Goal: Navigation & Orientation: Find specific page/section

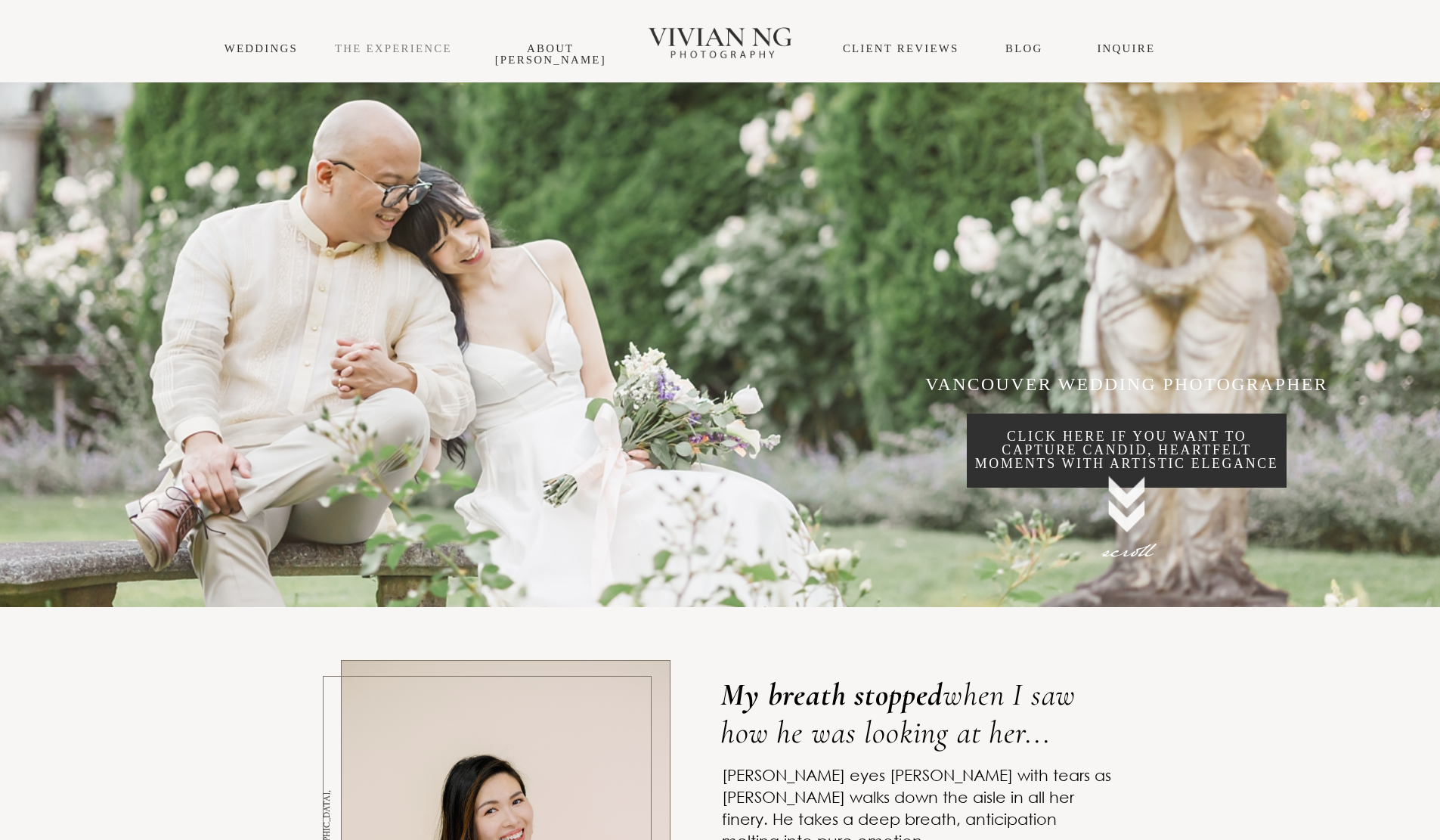
click at [443, 47] on link "THE EXPERIENCE" at bounding box center [393, 48] width 117 height 12
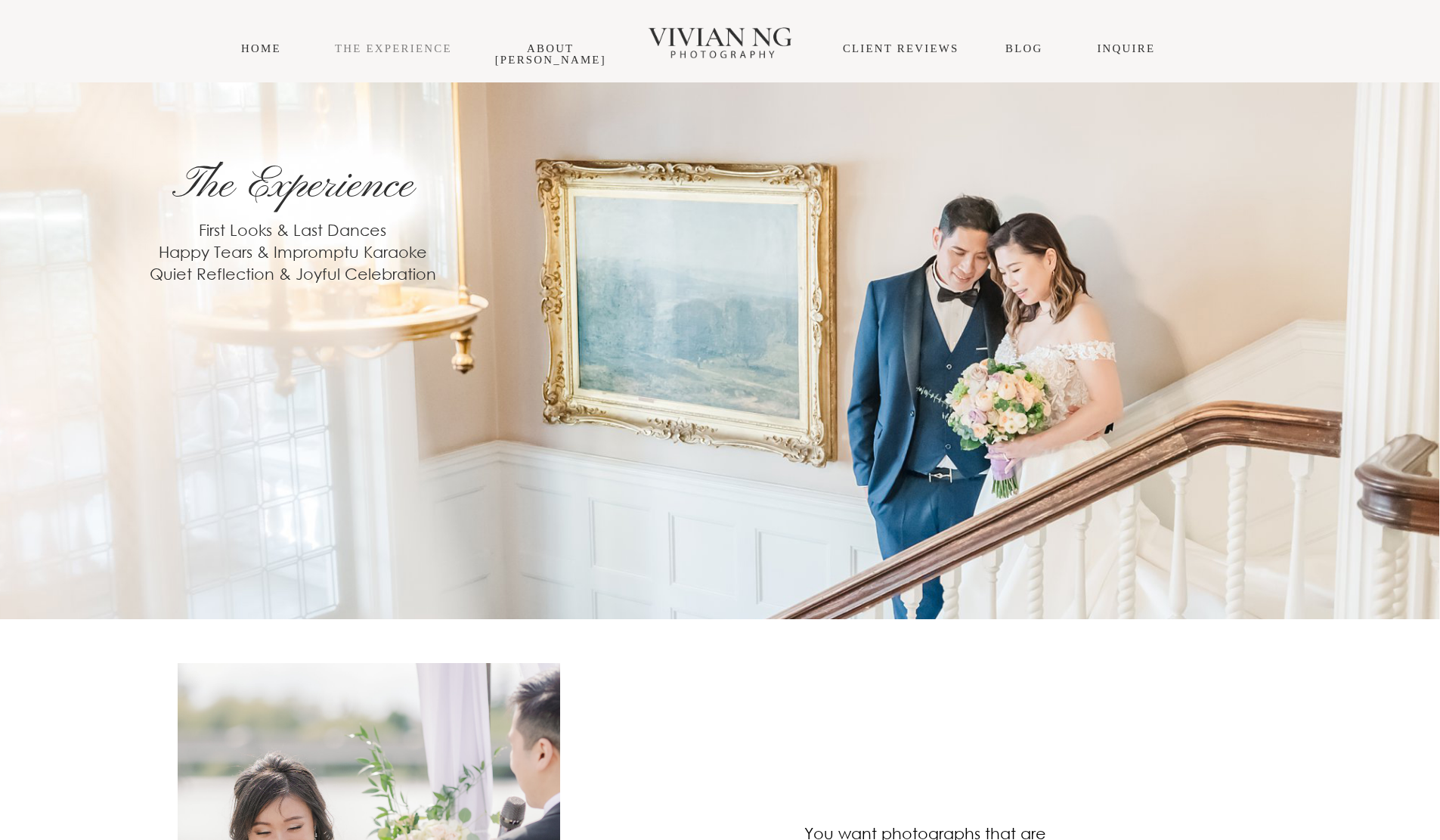
click at [401, 51] on link "THE EXPERIENCE" at bounding box center [393, 48] width 117 height 12
click at [265, 39] on div "THE EXPERIENCE About Vivian Blog INQUIRE HOME CLIENT REVIEWS" at bounding box center [720, 41] width 1440 height 83
click at [265, 45] on link "HOME" at bounding box center [261, 48] width 40 height 12
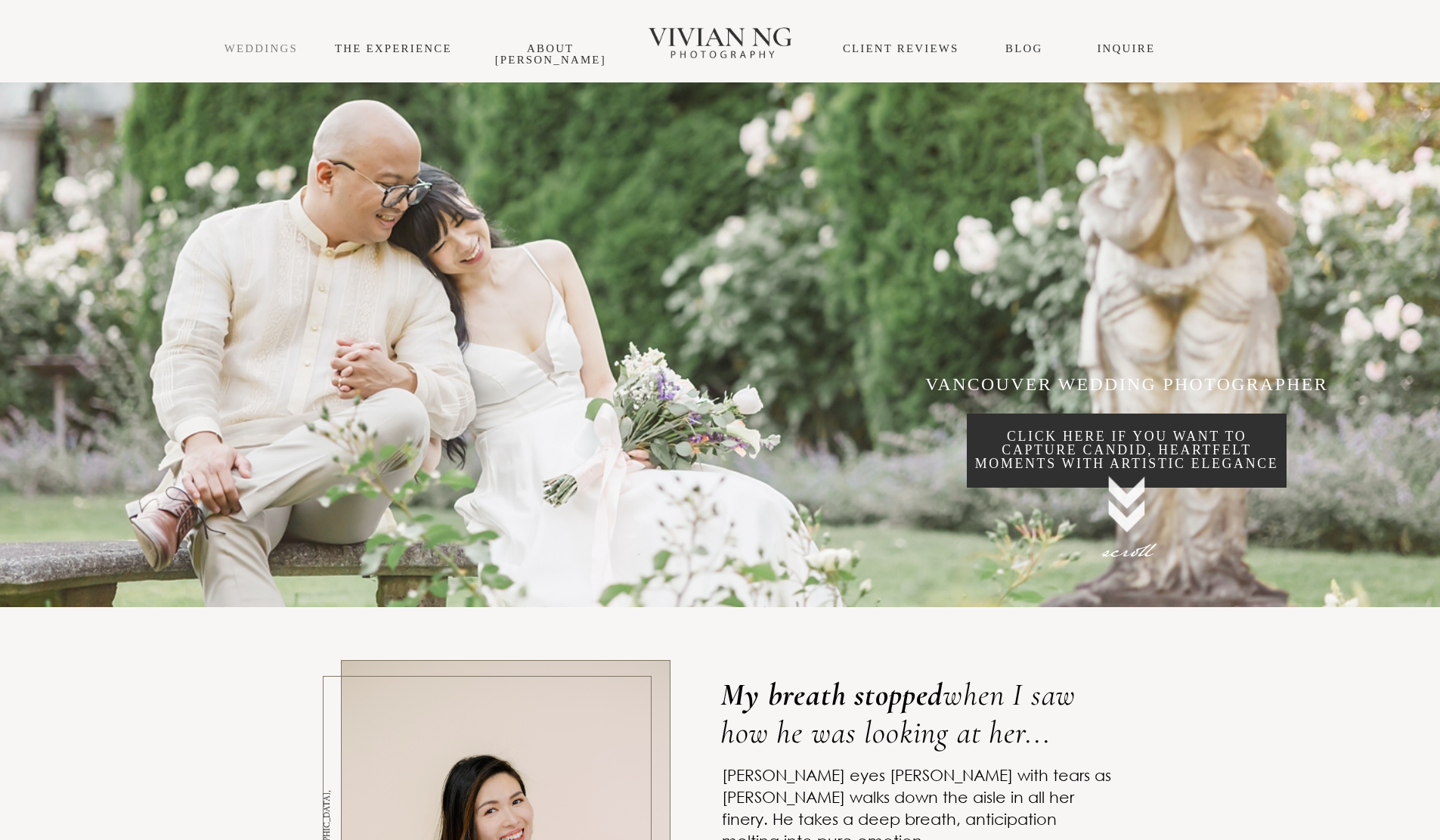
click at [265, 44] on link "WEDDINGS" at bounding box center [261, 48] width 73 height 12
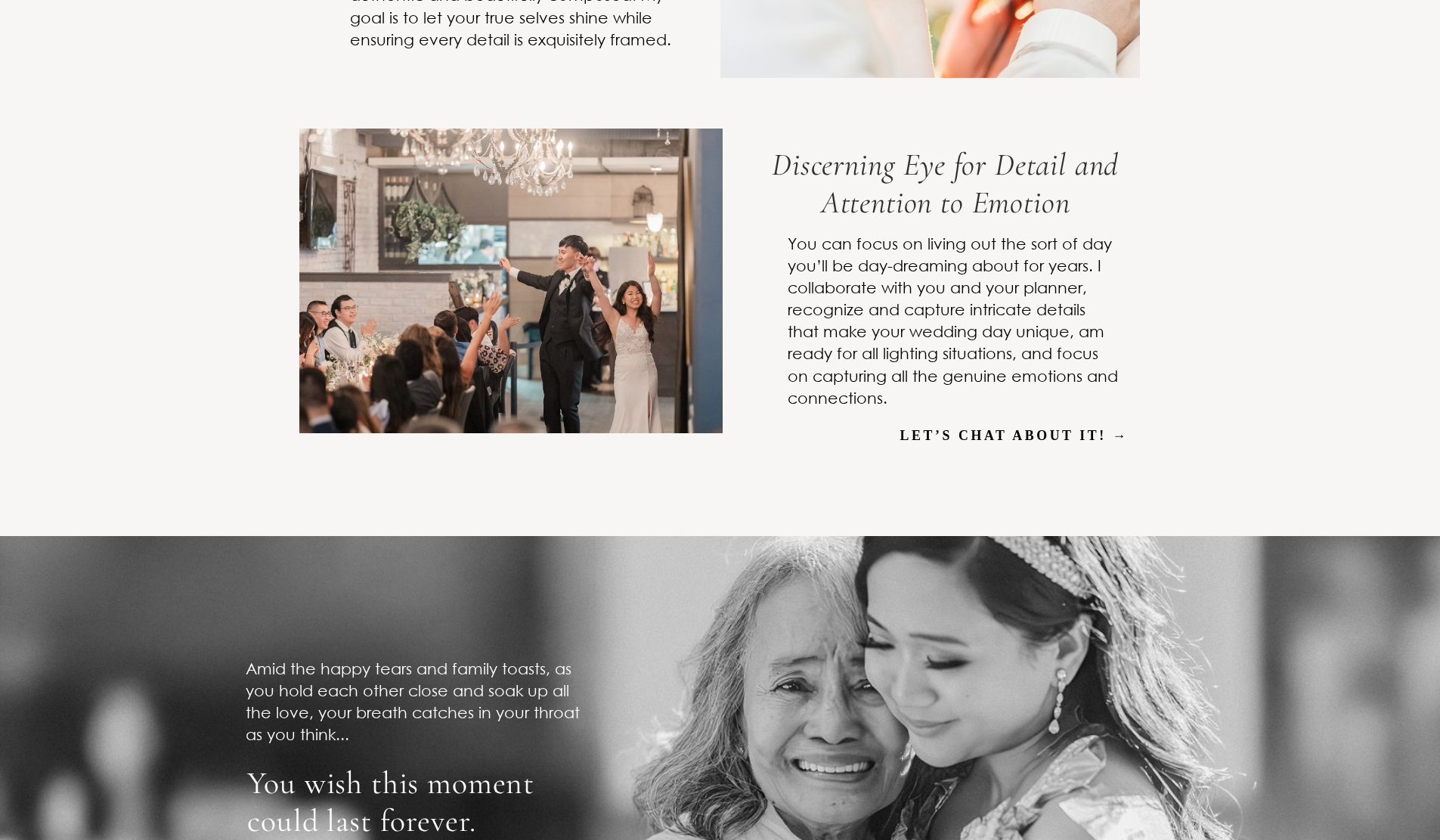
scroll to position [4762, 0]
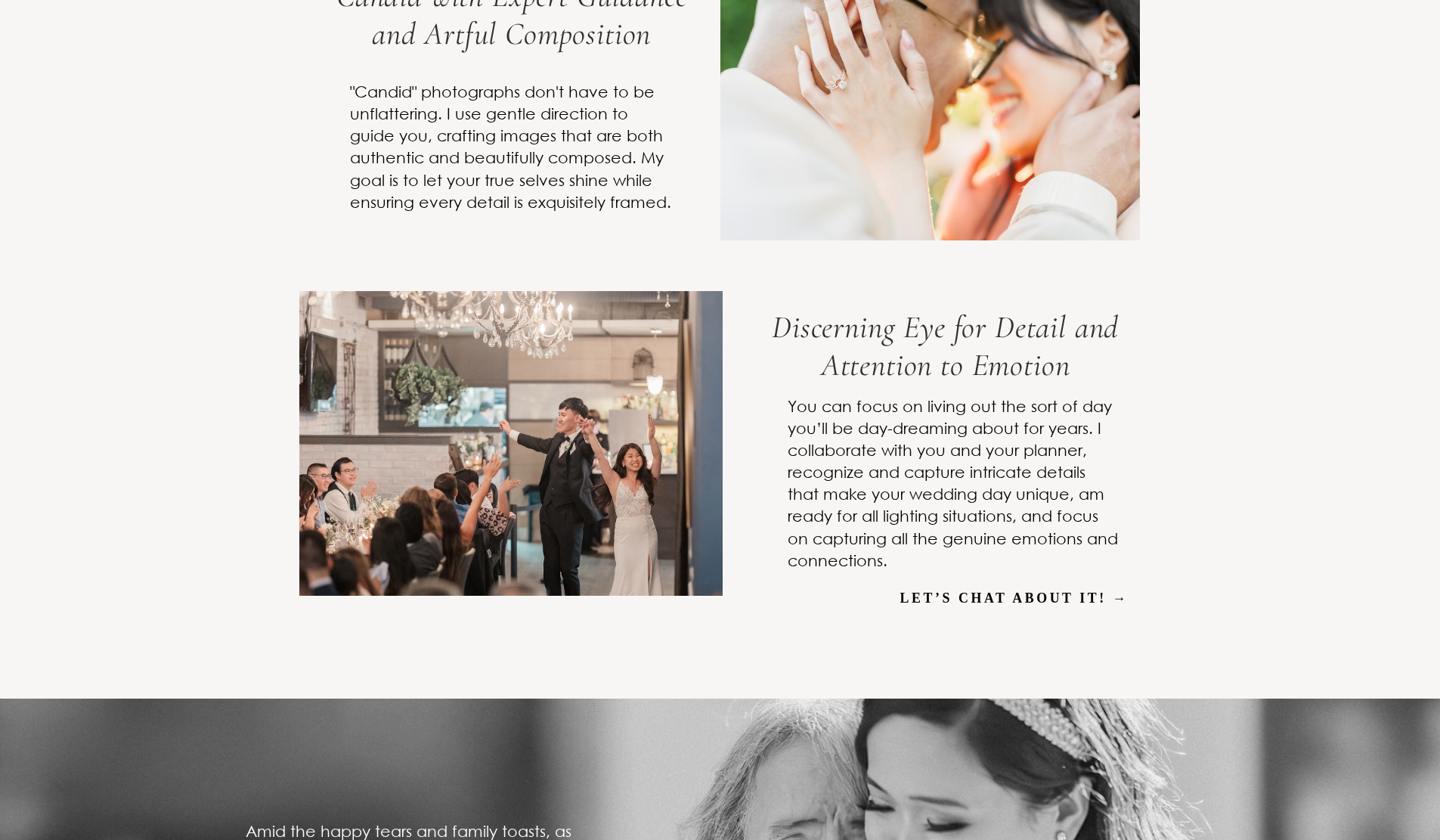
click at [891, 384] on em "Discerning Eye for Detail and Attention to Emotion" at bounding box center [945, 345] width 347 height 76
click at [519, 505] on img at bounding box center [511, 443] width 424 height 304
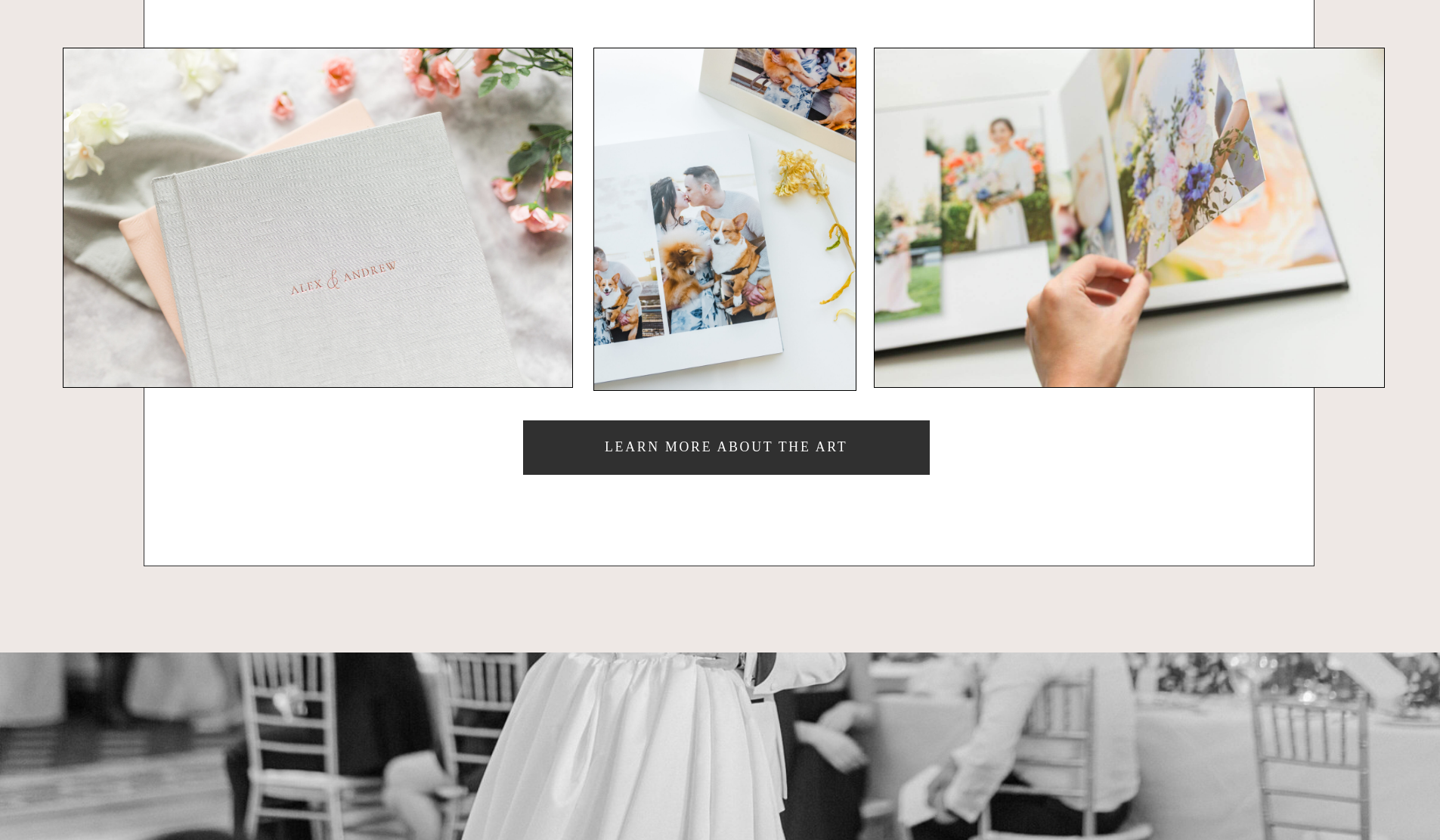
scroll to position [9825, 0]
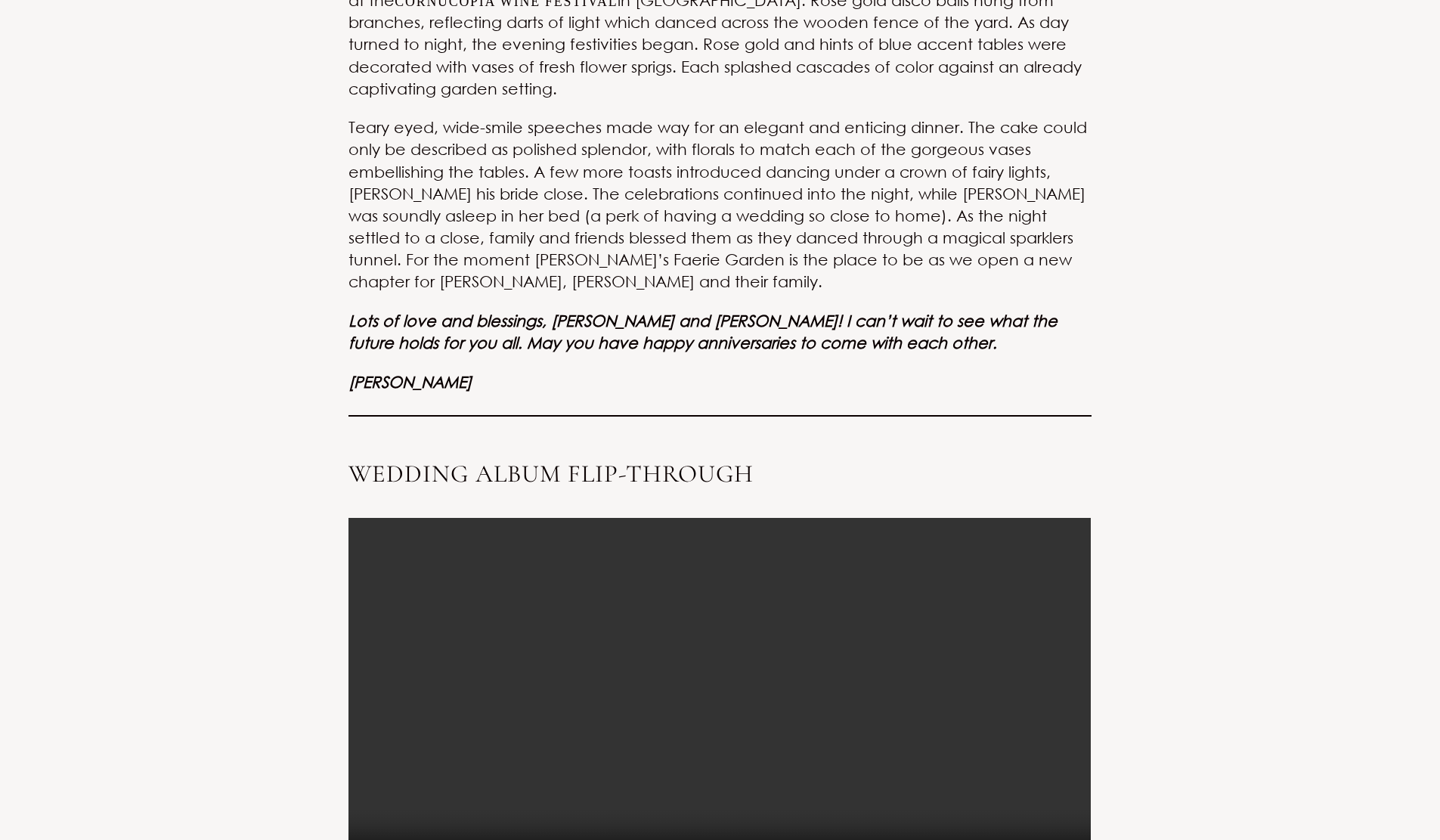
scroll to position [1965, 0]
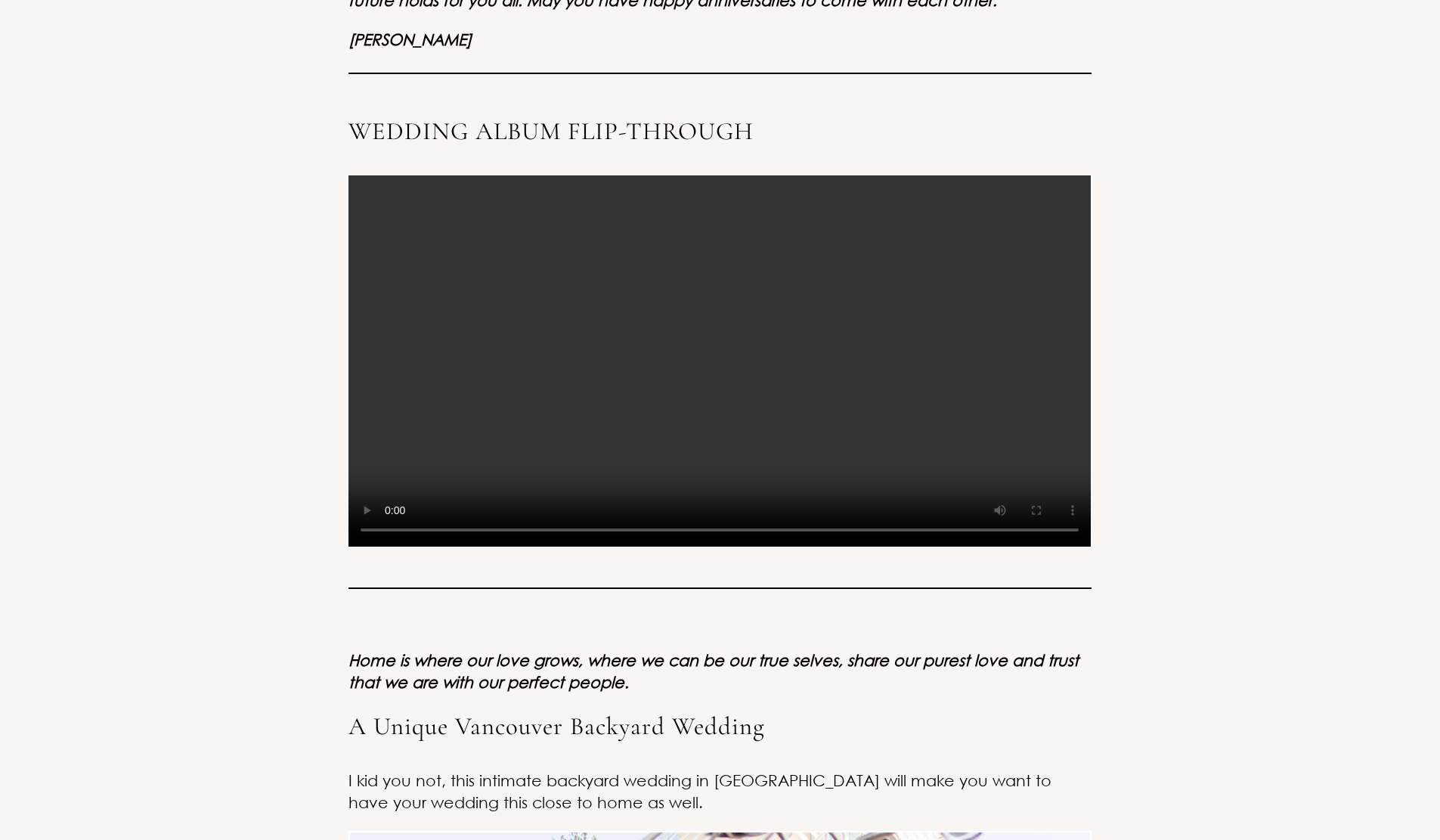
click at [682, 342] on video at bounding box center [720, 361] width 743 height 371
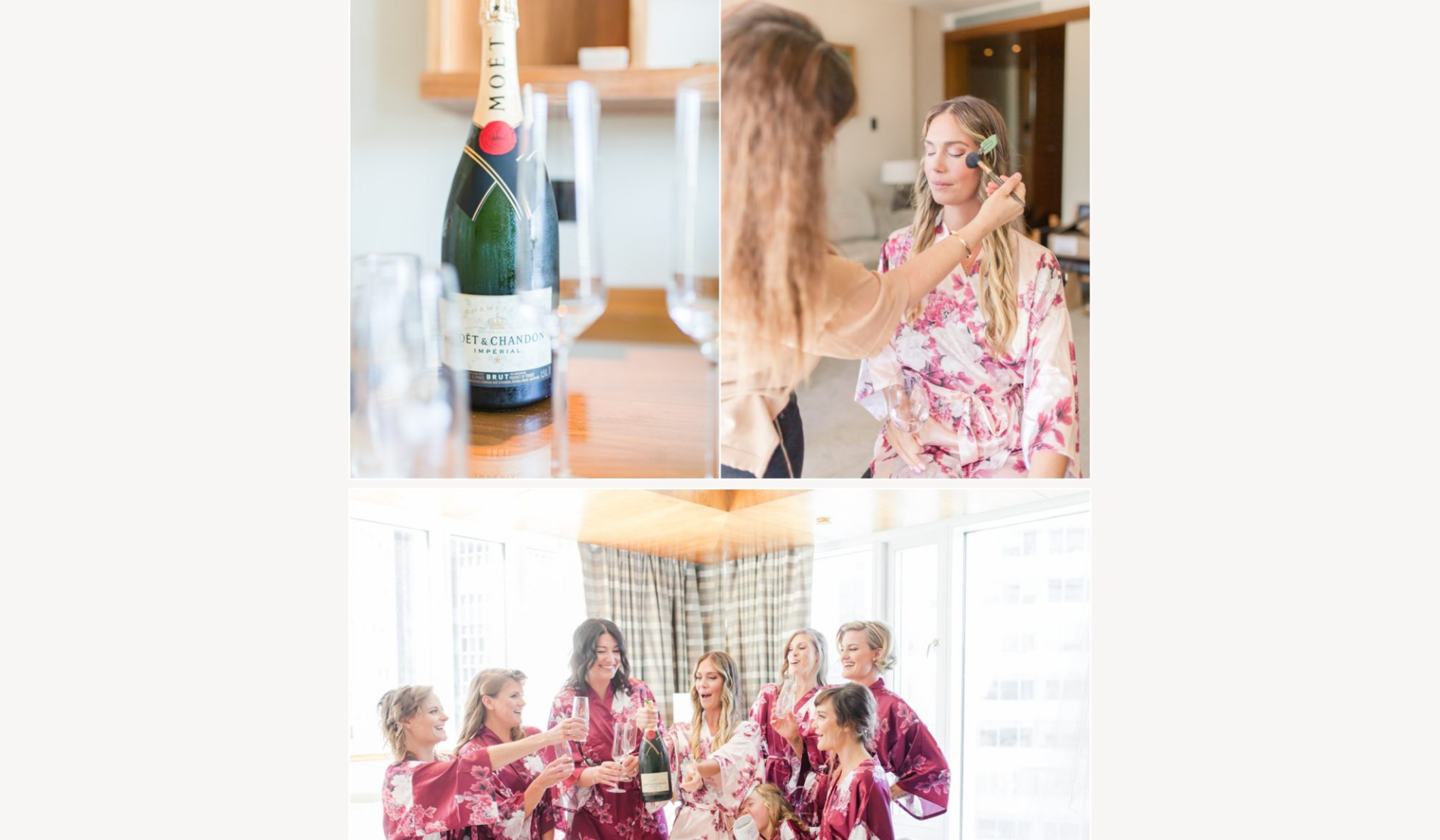
scroll to position [13303, 0]
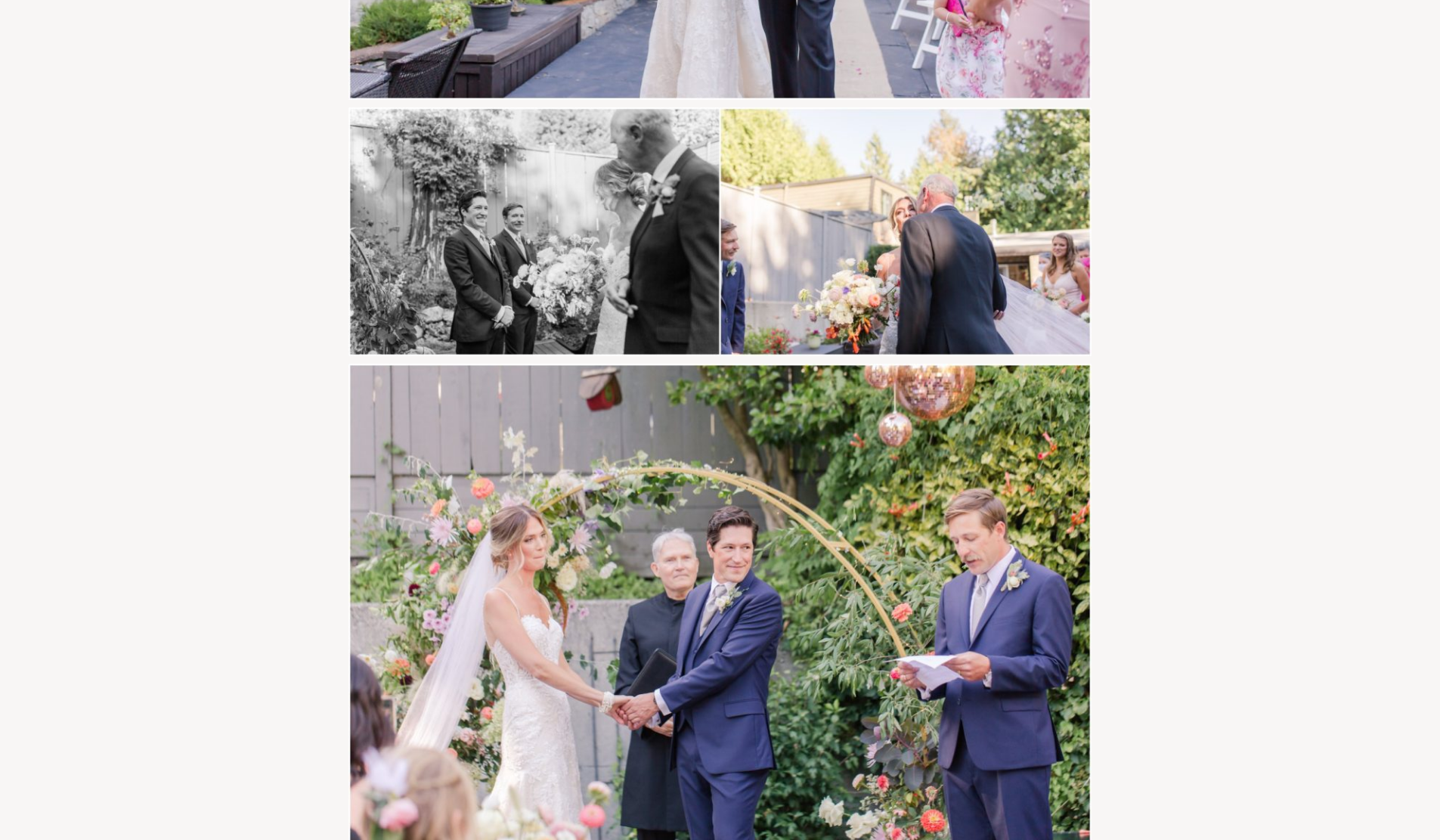
click at [743, 490] on img at bounding box center [720, 612] width 743 height 496
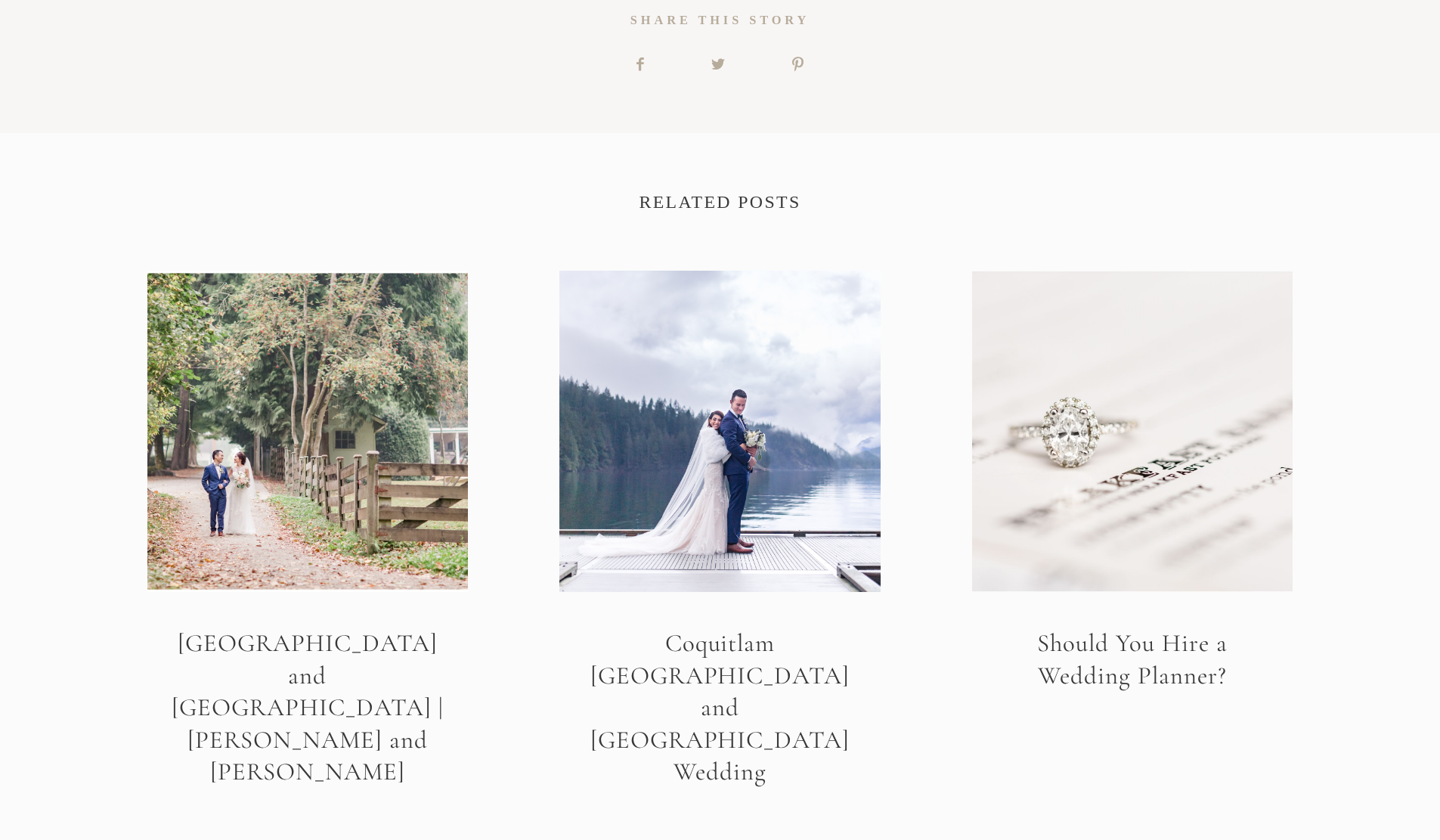
scroll to position [85430, 0]
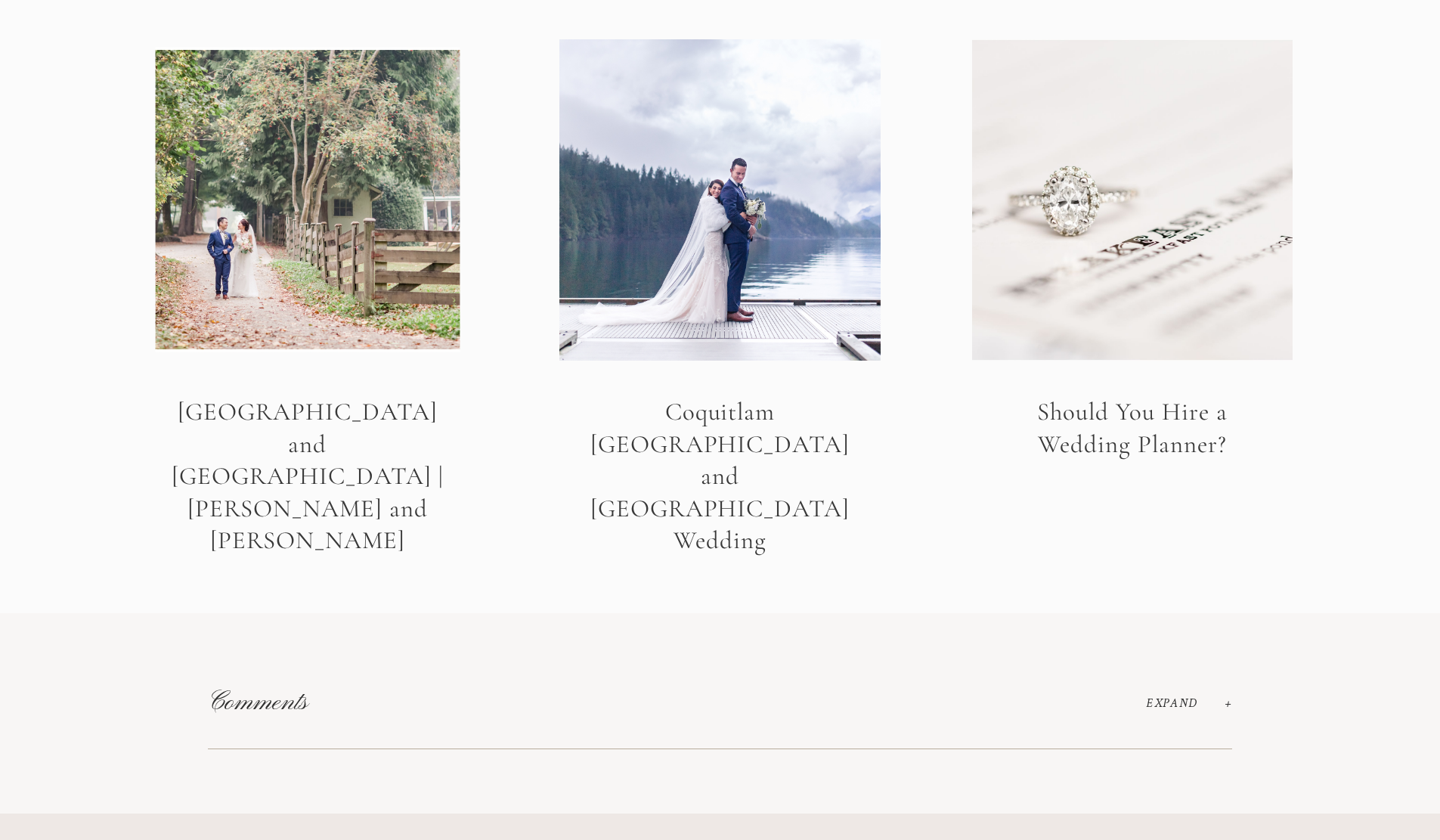
click at [323, 267] on link "[GEOGRAPHIC_DATA] and [GEOGRAPHIC_DATA] | [PERSON_NAME] and [PERSON_NAME]" at bounding box center [307, 298] width 321 height 518
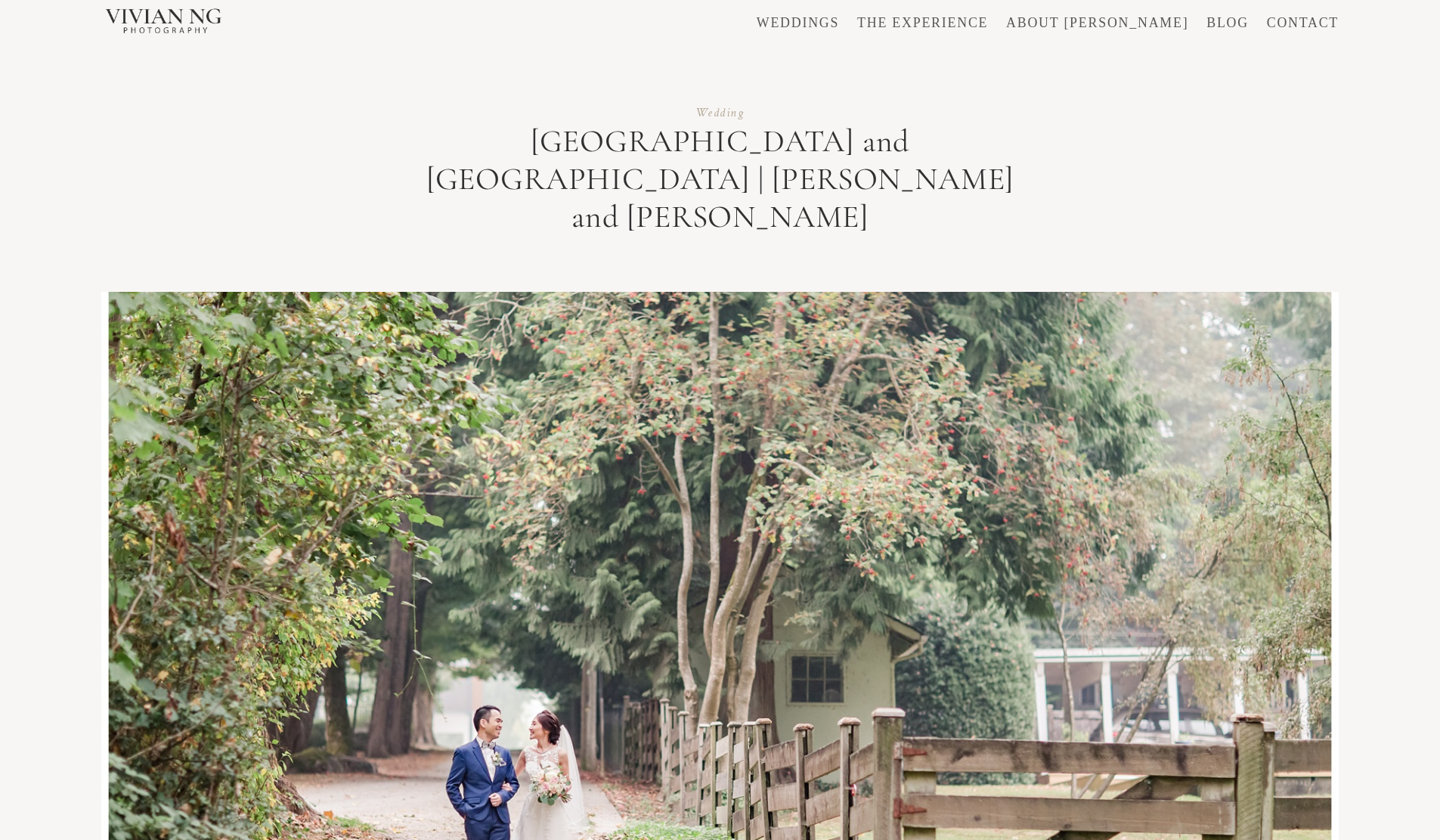
click at [1276, 29] on link "CONTACT" at bounding box center [1303, 23] width 71 height 13
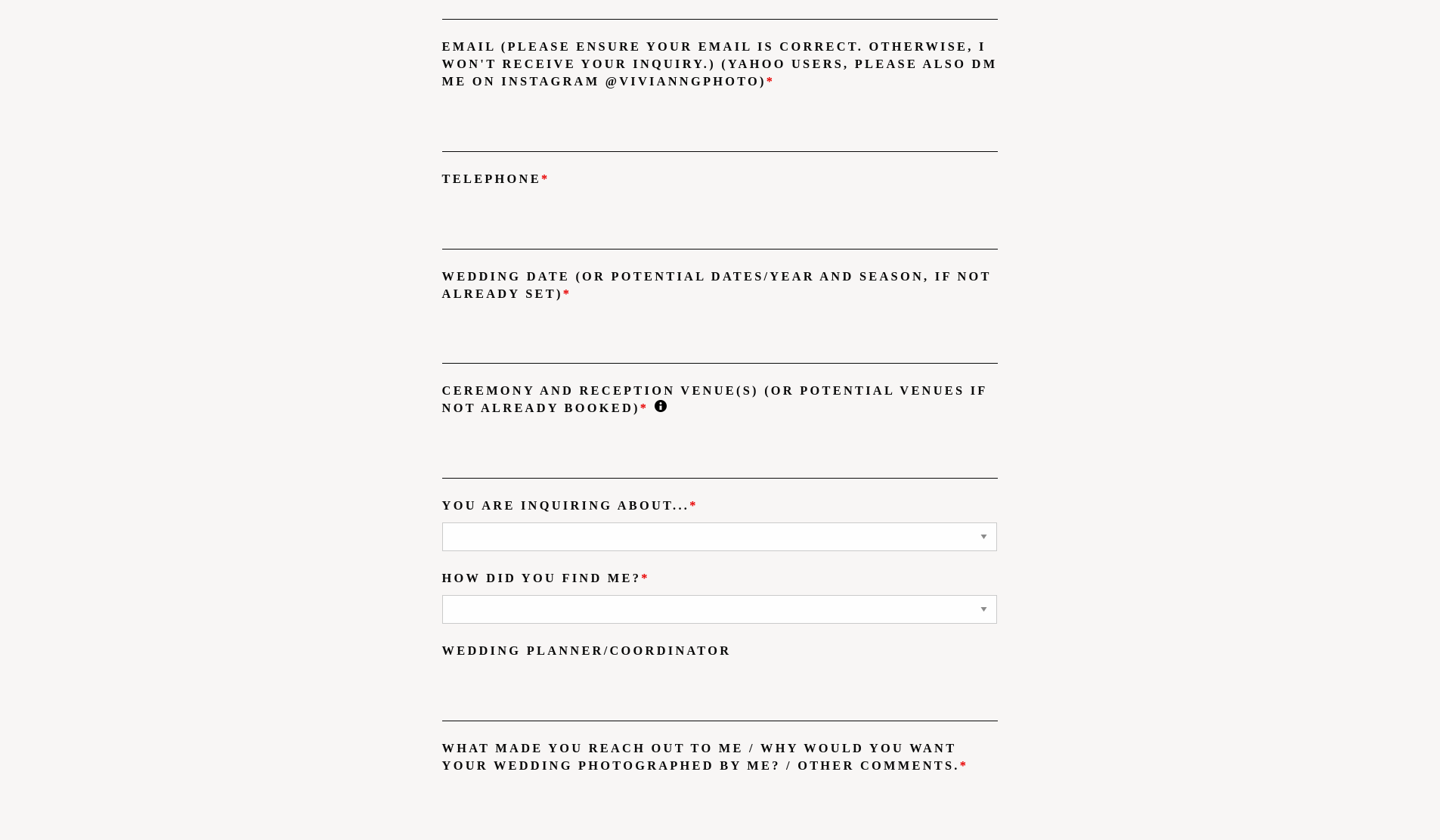
scroll to position [1663, 0]
